Goal: Obtain resource: Download file/media

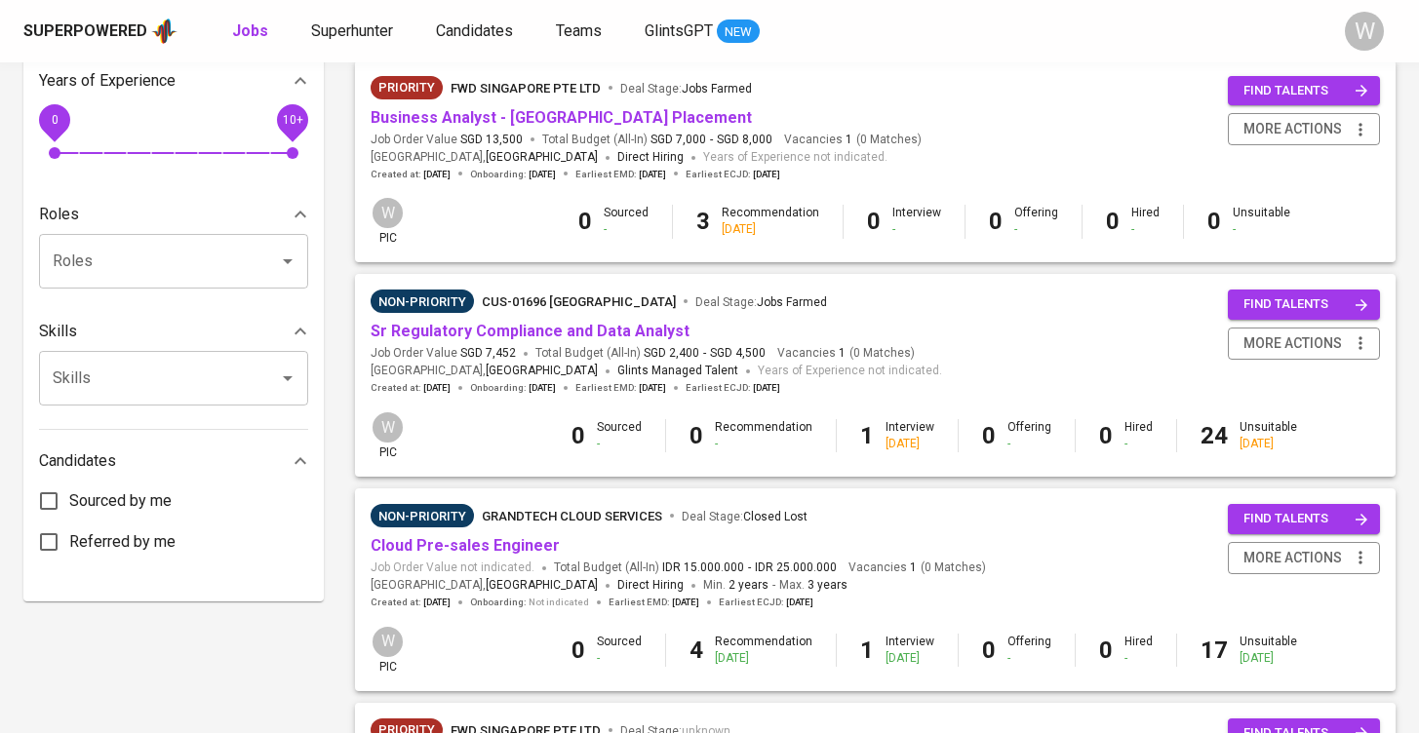
scroll to position [716, 0]
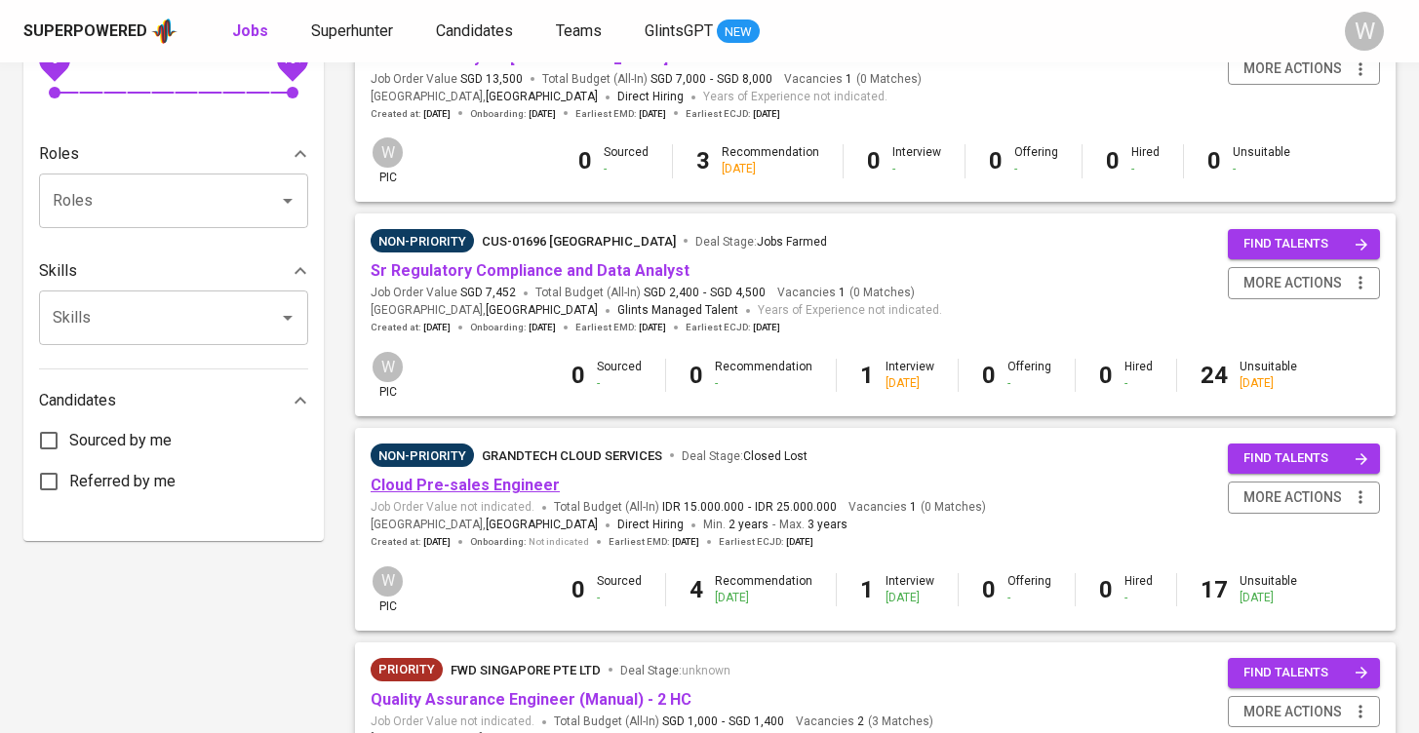
click at [518, 476] on link "Cloud Pre-sales Engineer" at bounding box center [465, 485] width 189 height 19
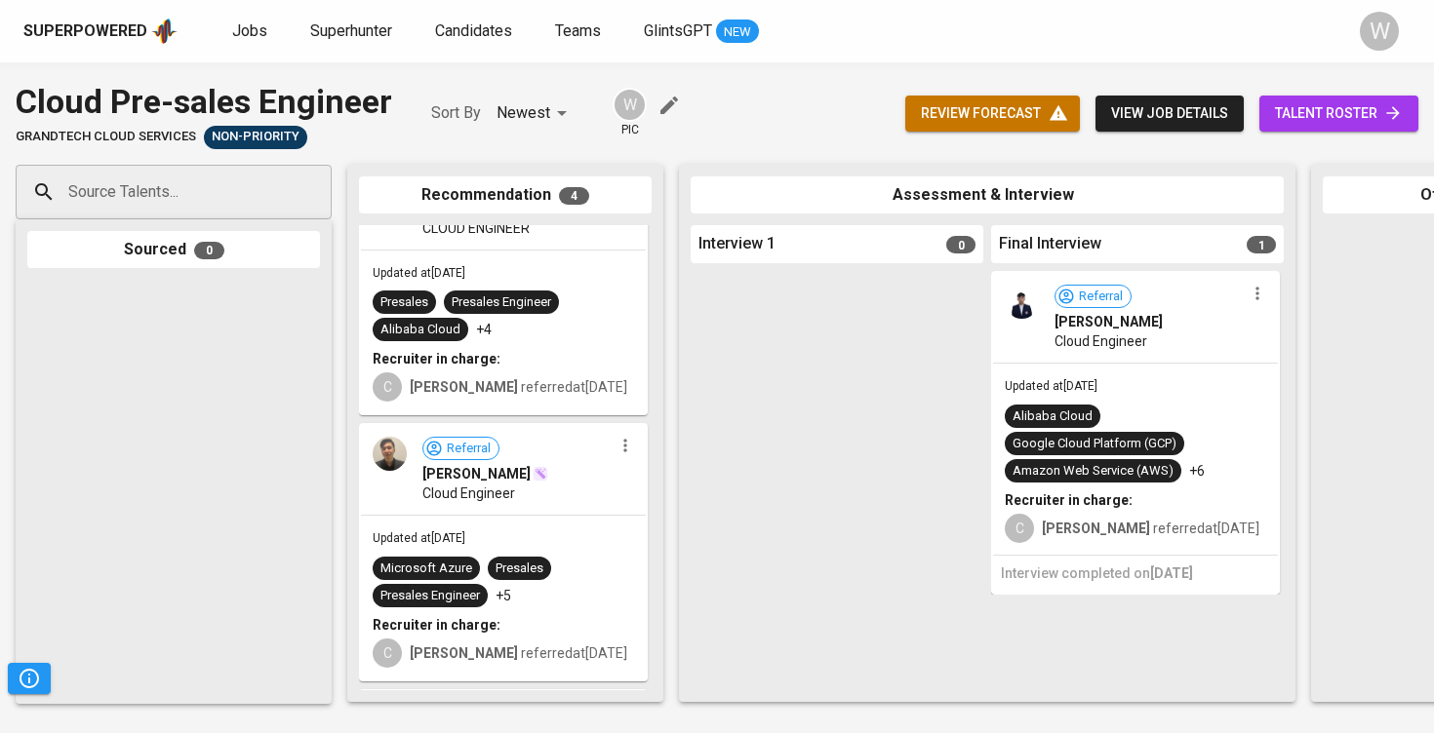
scroll to position [82, 0]
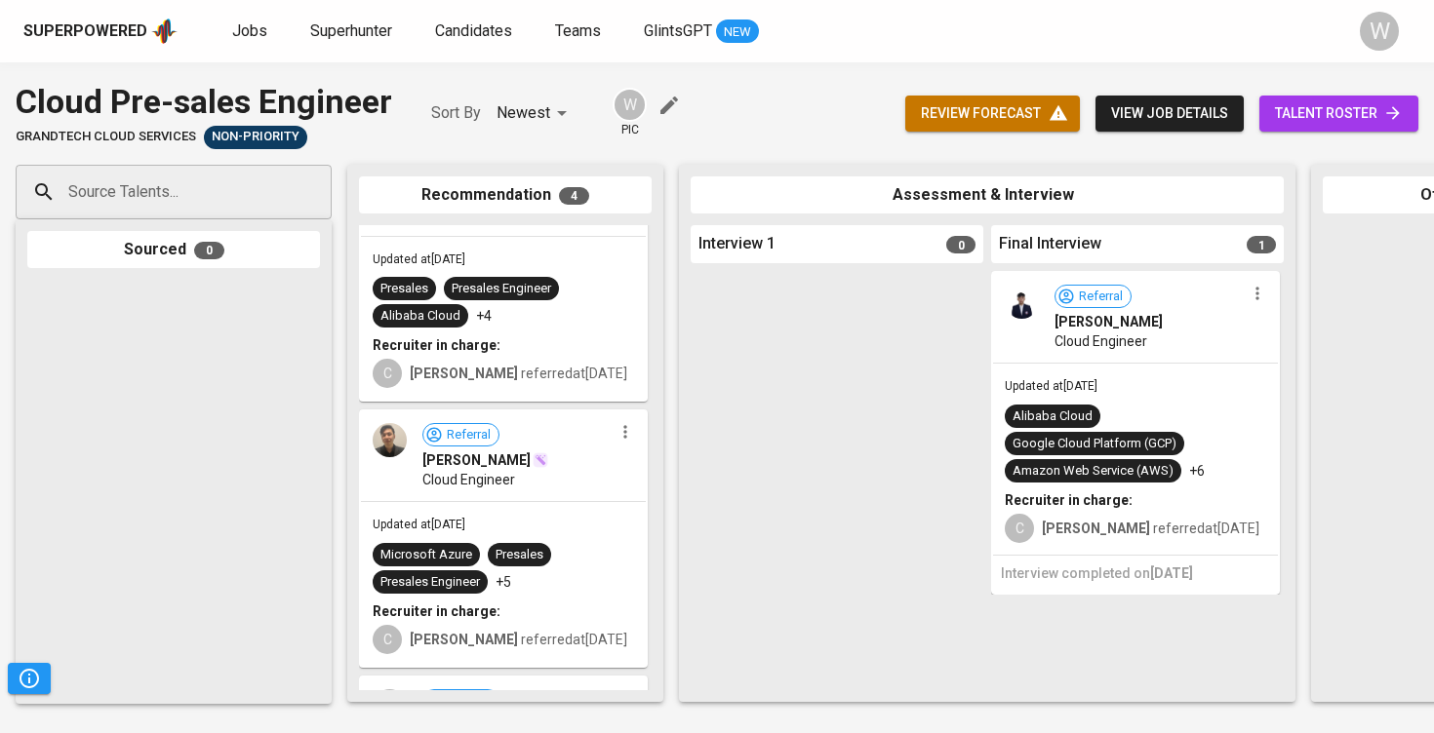
click at [493, 358] on div "C [PERSON_NAME] referred at [DATE]" at bounding box center [503, 371] width 261 height 33
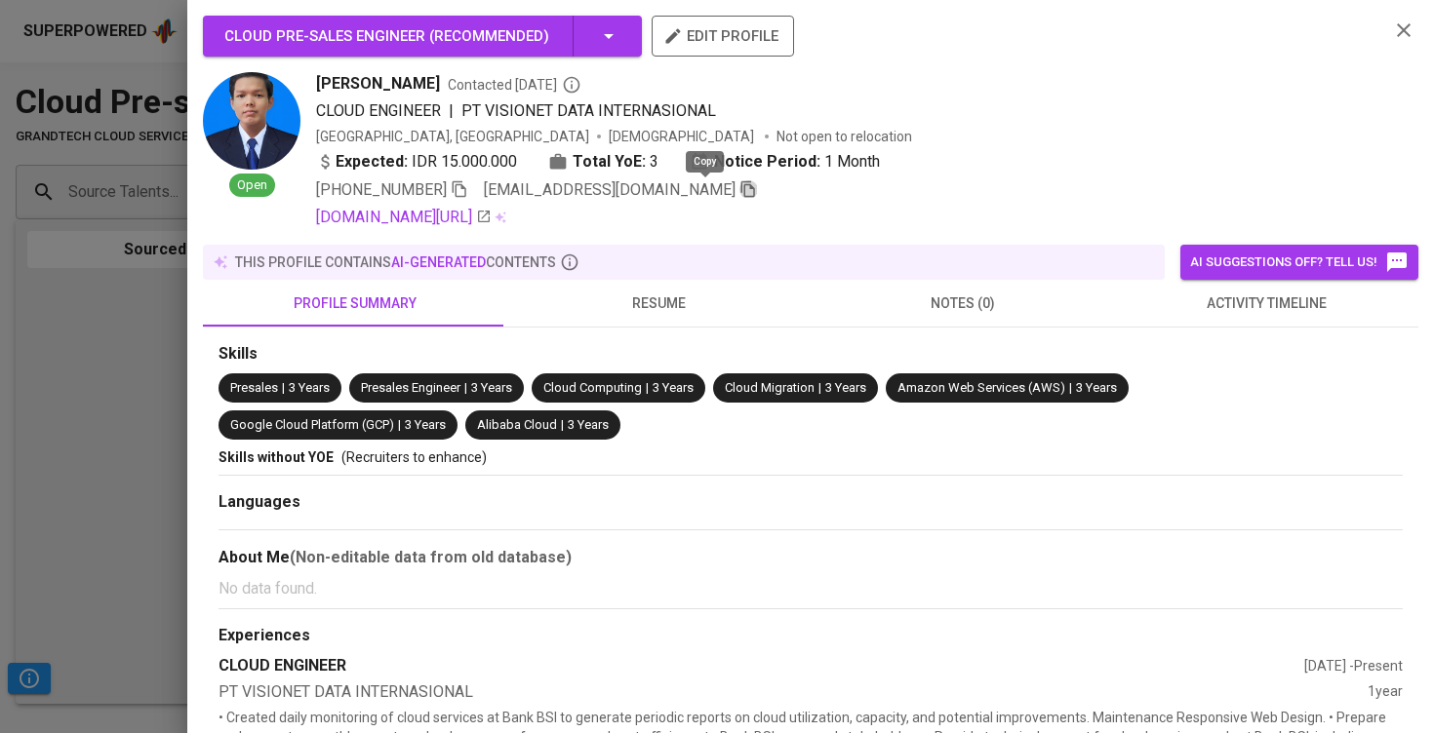
click at [741, 190] on icon "button" at bounding box center [748, 189] width 14 height 17
click at [717, 314] on span "resume" at bounding box center [659, 304] width 281 height 24
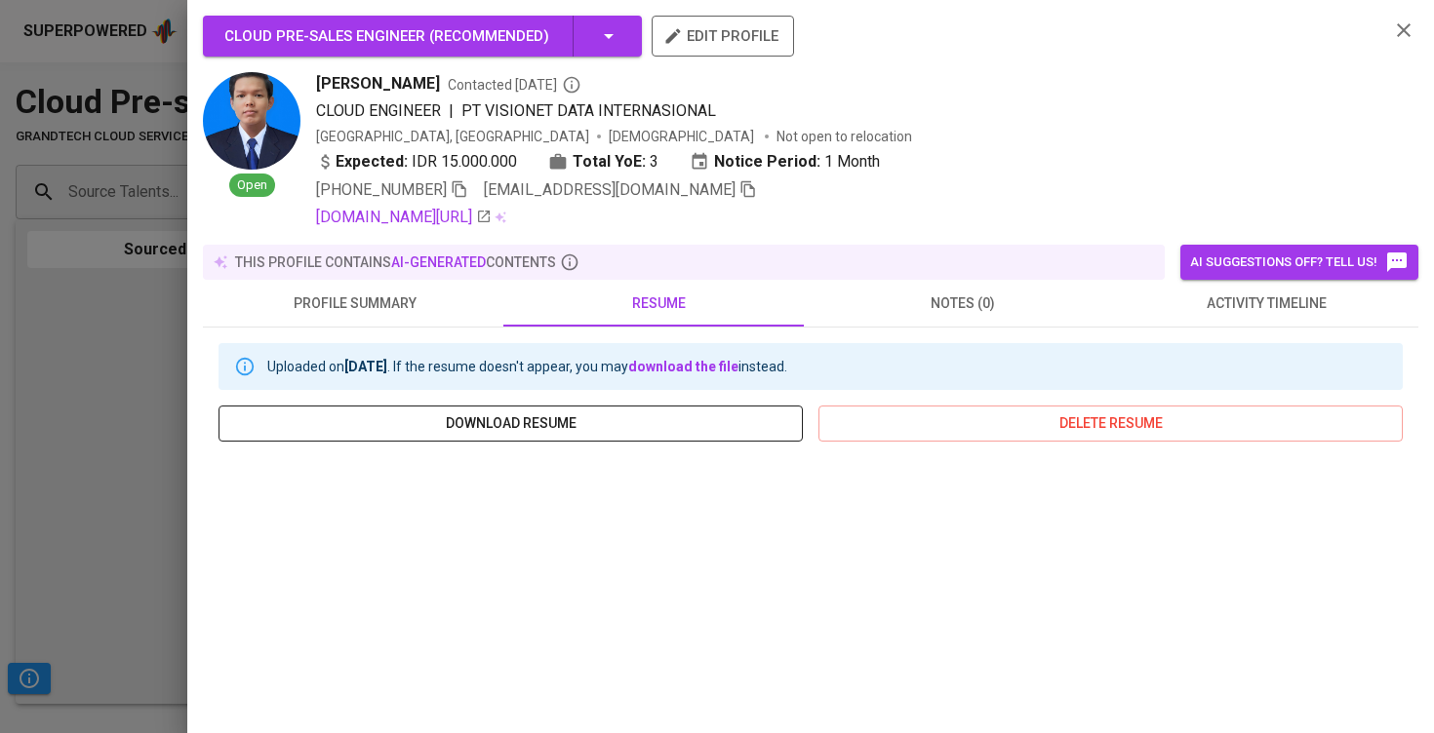
click at [664, 411] on button "download resume" at bounding box center [510, 424] width 584 height 36
click at [129, 465] on div at bounding box center [717, 366] width 1434 height 733
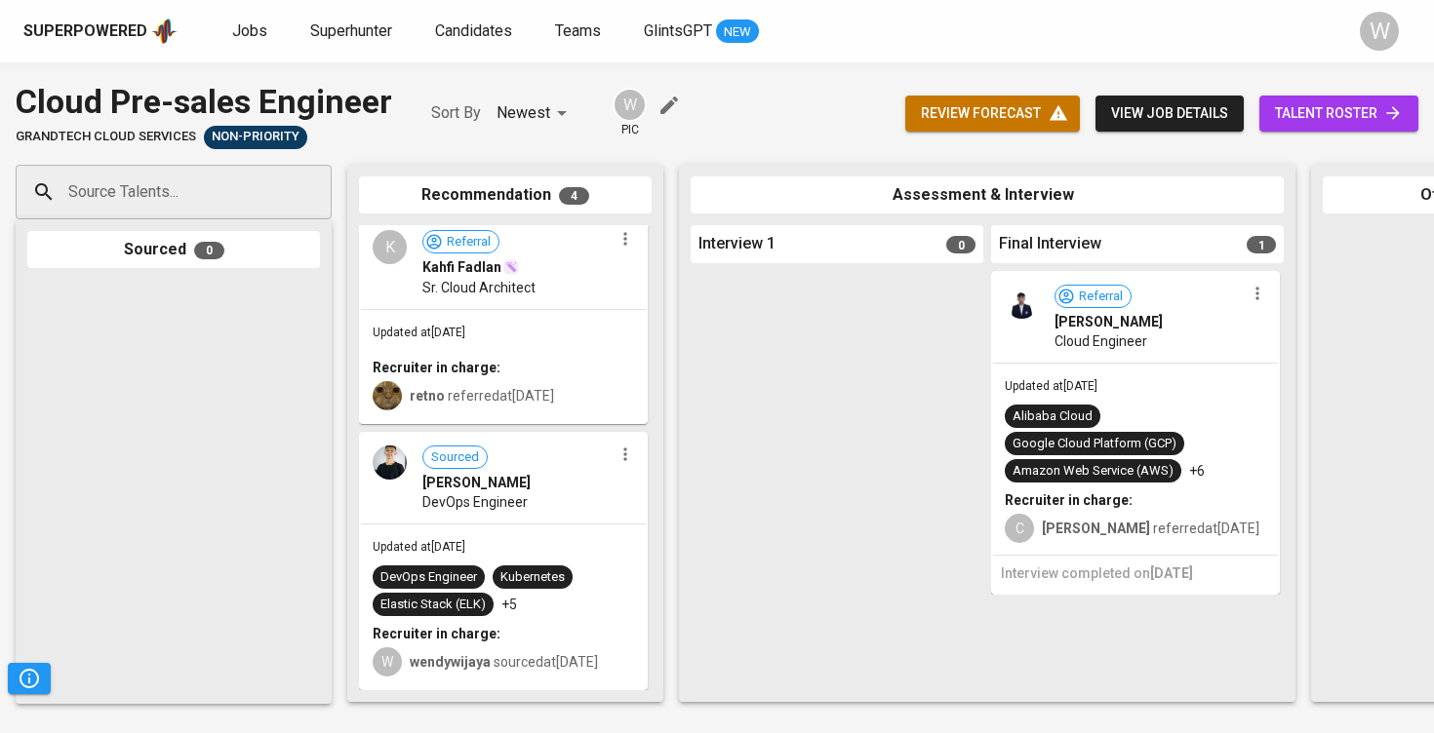
scroll to position [545, 0]
click at [524, 358] on div "Recruiter in charge:" at bounding box center [503, 368] width 261 height 20
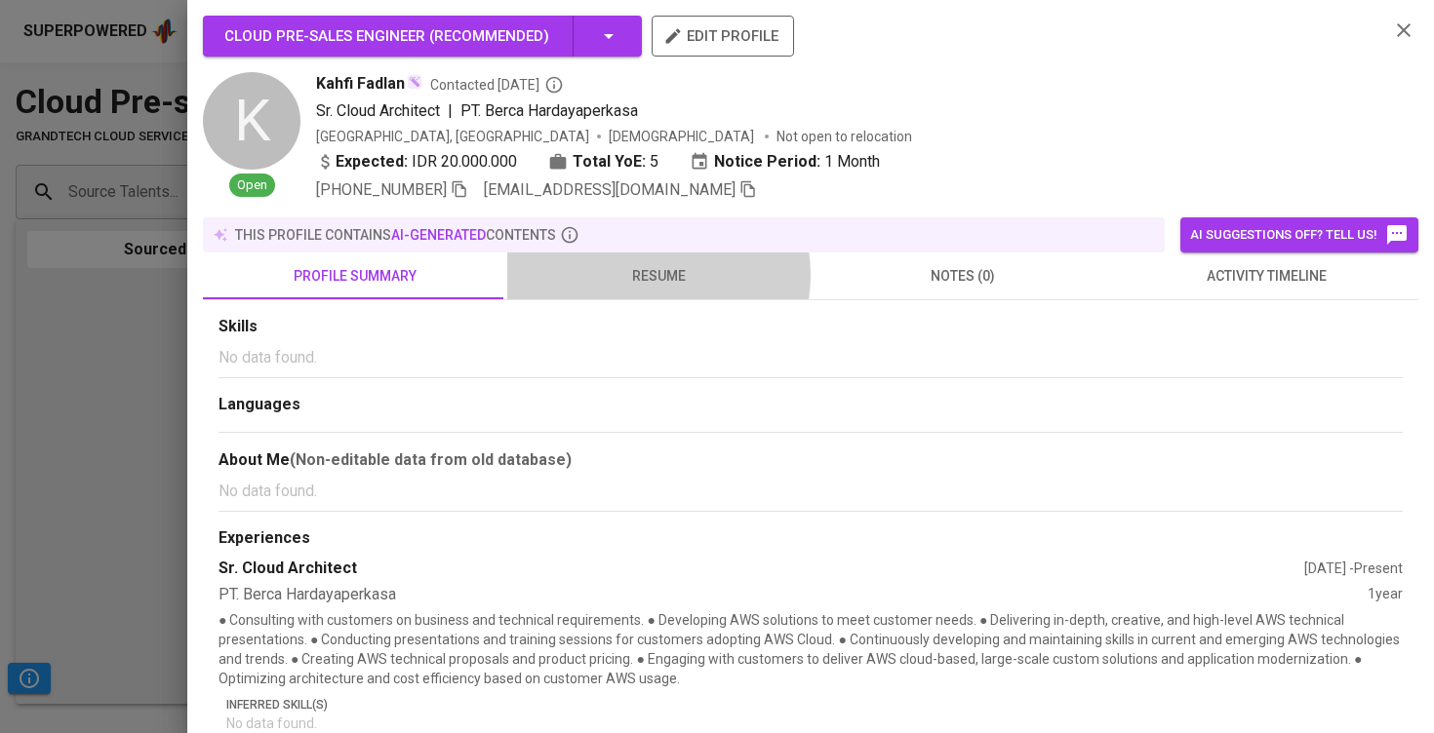
click at [648, 275] on span "resume" at bounding box center [659, 276] width 281 height 24
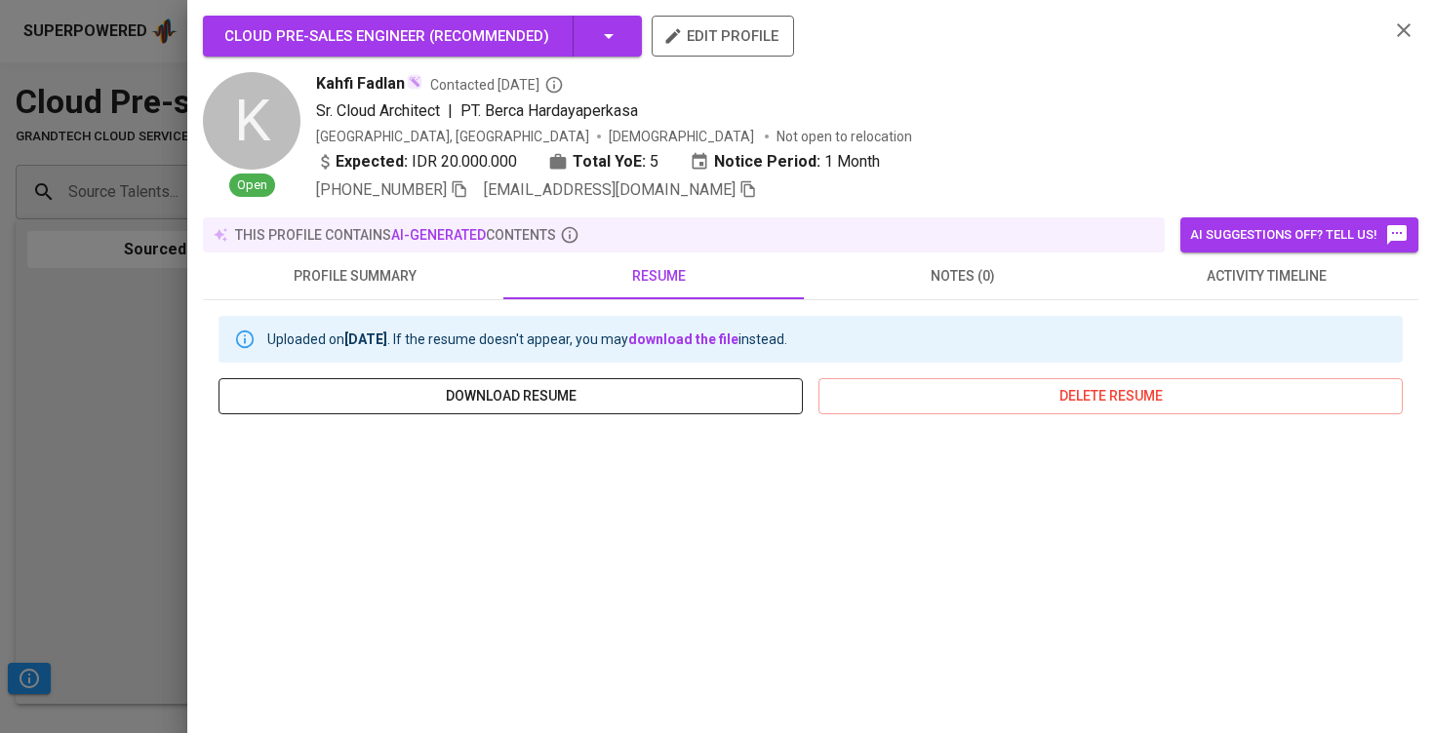
click at [745, 382] on button "download resume" at bounding box center [510, 396] width 584 height 36
click at [1338, 1] on div "Cloud Pre-sales Engineer ( Recommended ) edit profile K Open [PERSON_NAME] Cont…" at bounding box center [810, 366] width 1246 height 733
